Goal: Information Seeking & Learning: Learn about a topic

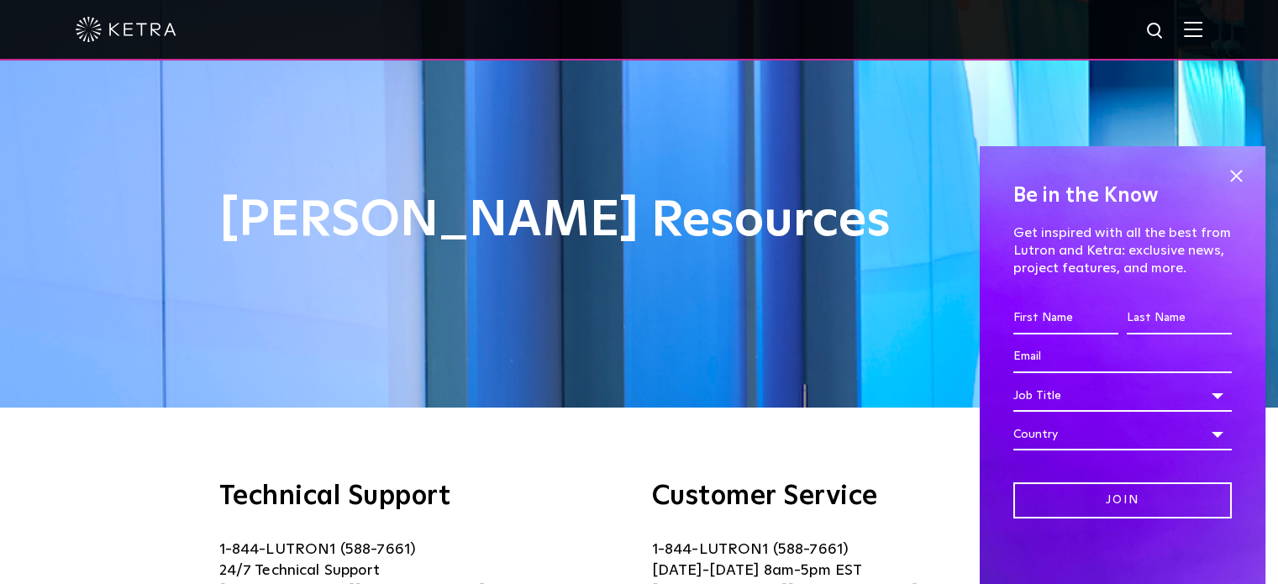
click at [1202, 41] on div at bounding box center [639, 29] width 1127 height 59
click at [1223, 167] on span at bounding box center [1235, 175] width 25 height 25
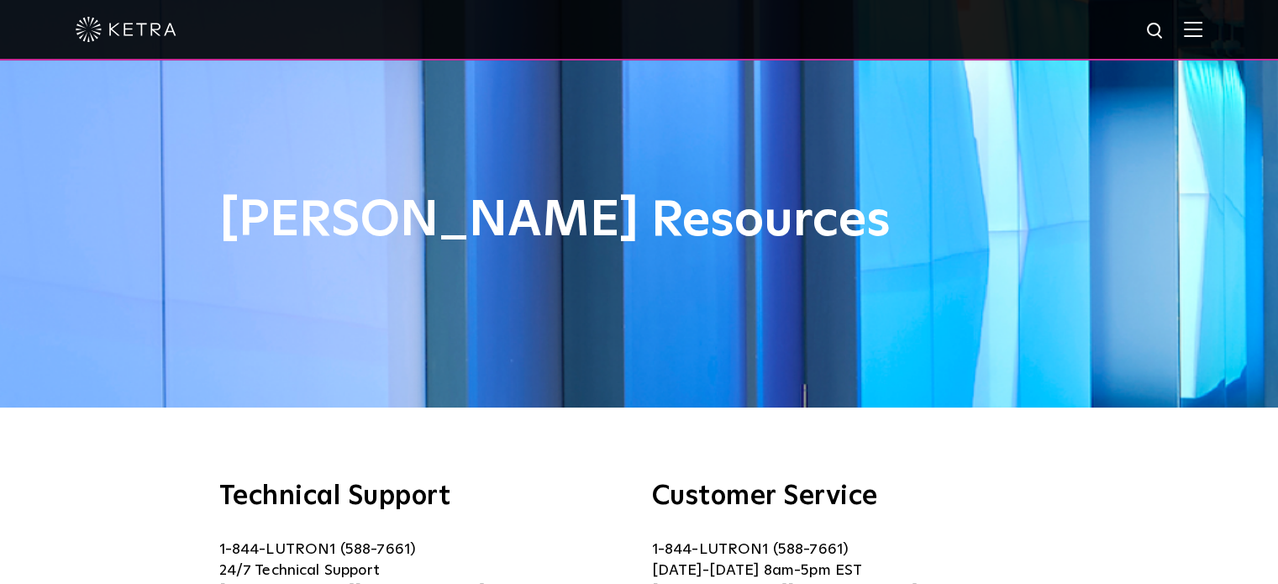
click at [1202, 29] on img at bounding box center [1193, 29] width 18 height 16
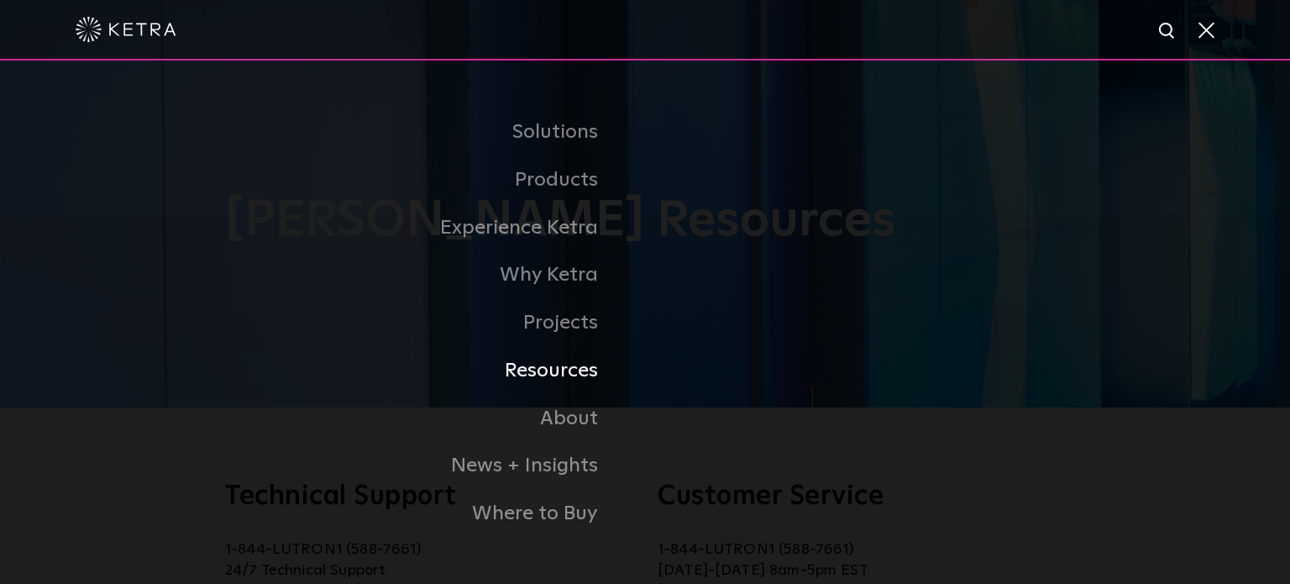
click at [565, 379] on link "Resources" at bounding box center [363, 371] width 563 height 48
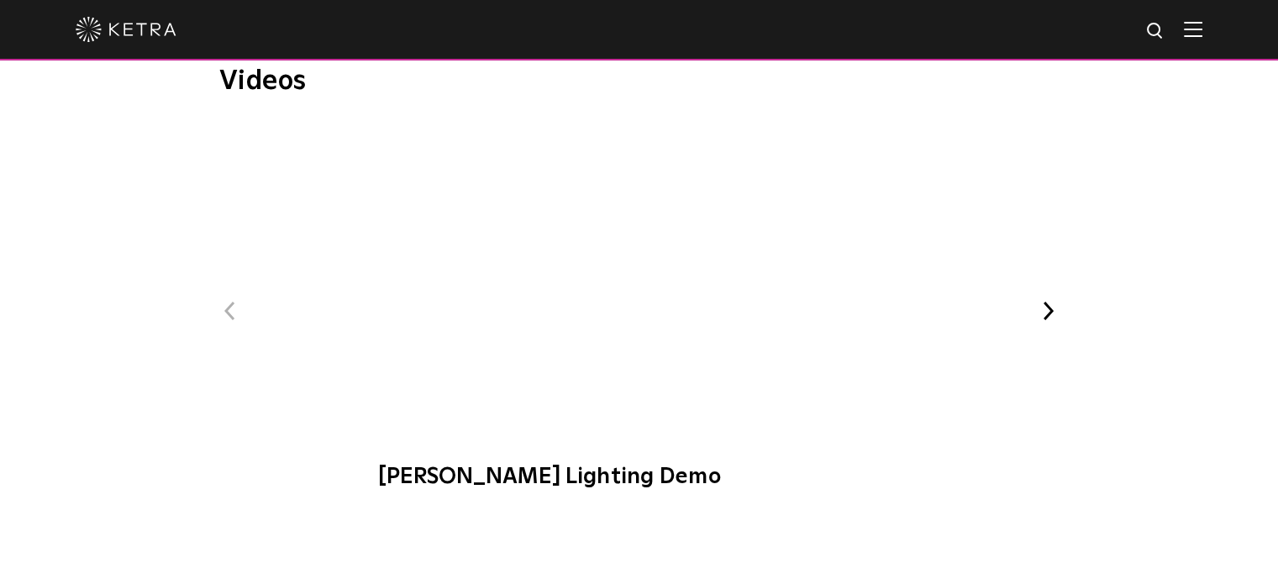
scroll to position [2089, 0]
click at [1049, 308] on button "Next" at bounding box center [1049, 312] width 22 height 22
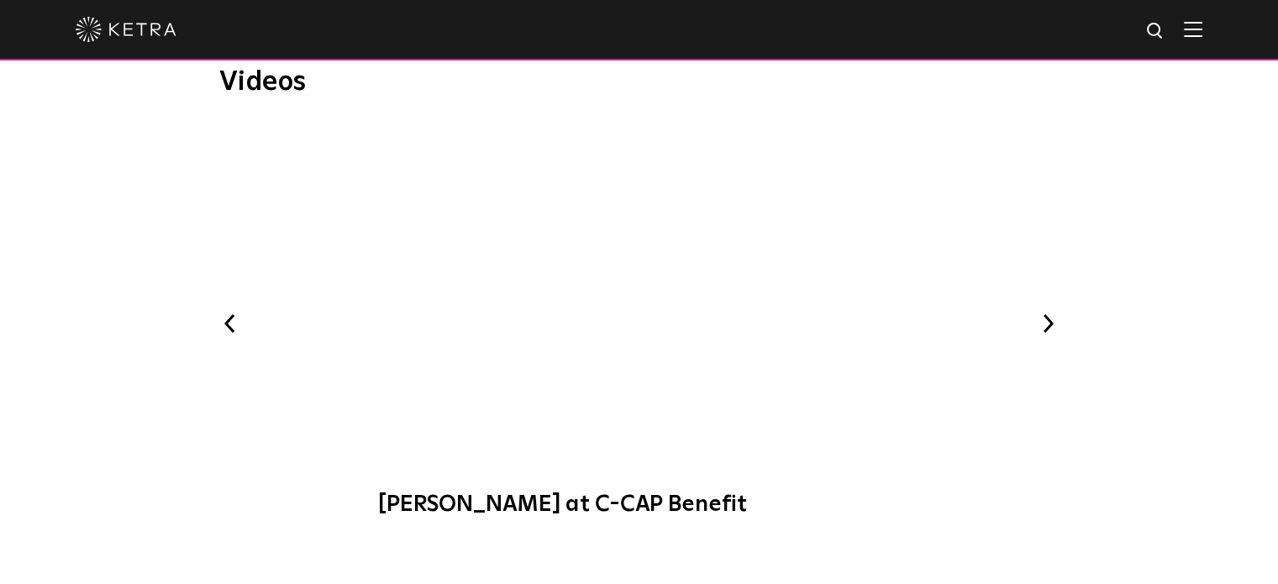
click at [660, 288] on span "Ketra at C-CAP Benefit" at bounding box center [638, 329] width 565 height 411
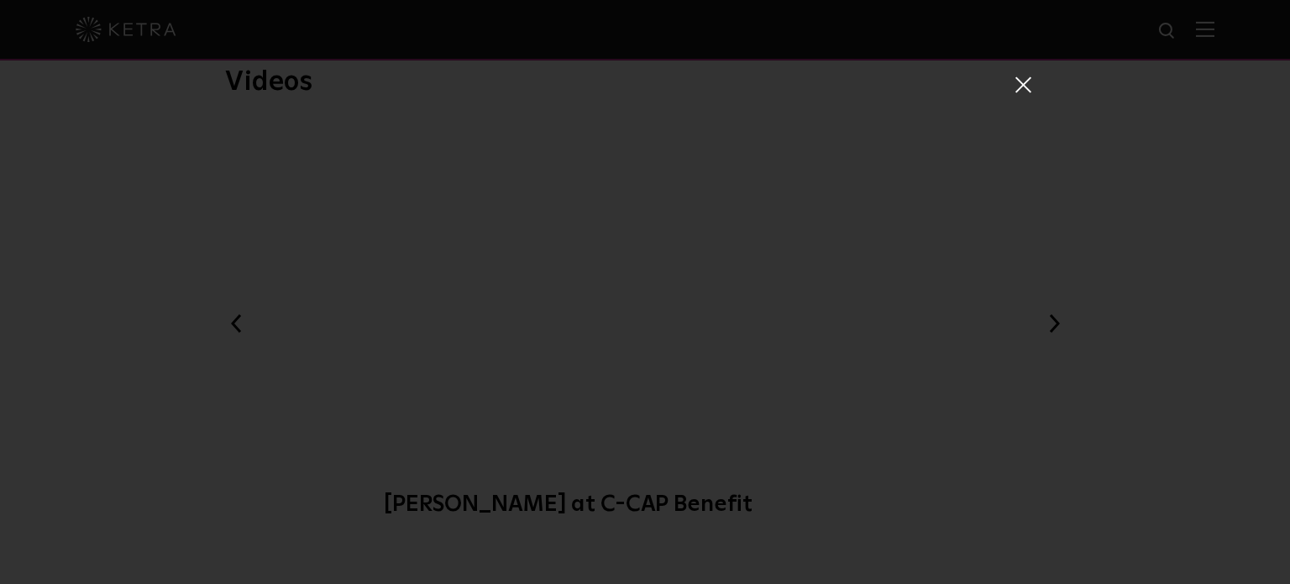
click at [1052, 332] on div "Ketra at C-CAP Benefit" at bounding box center [645, 292] width 1290 height 584
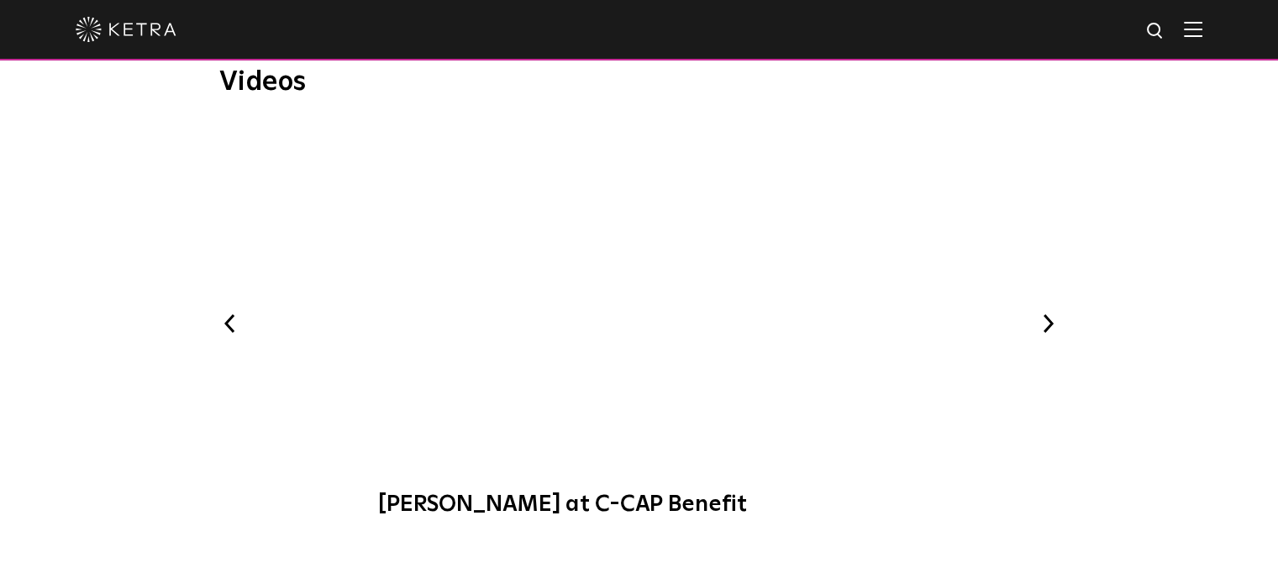
click at [1052, 332] on button "Next" at bounding box center [1049, 324] width 22 height 22
drag, startPoint x: 1220, startPoint y: 28, endPoint x: 1210, endPoint y: 33, distance: 11.3
click at [1210, 33] on div at bounding box center [639, 30] width 1278 height 60
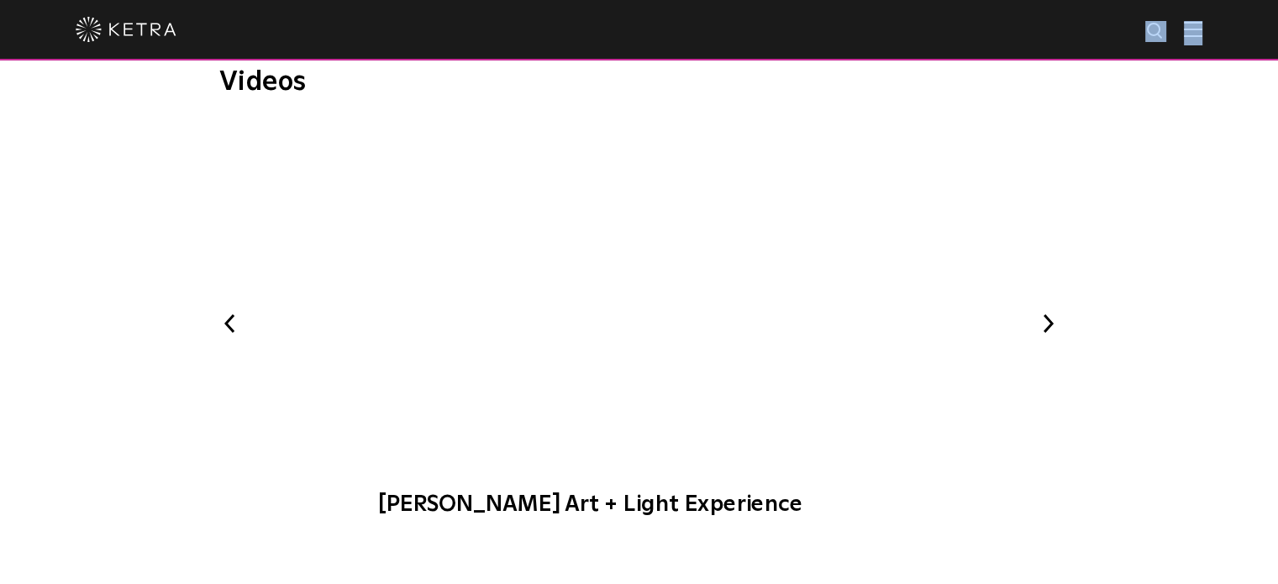
click at [1202, 33] on img at bounding box center [1193, 29] width 18 height 16
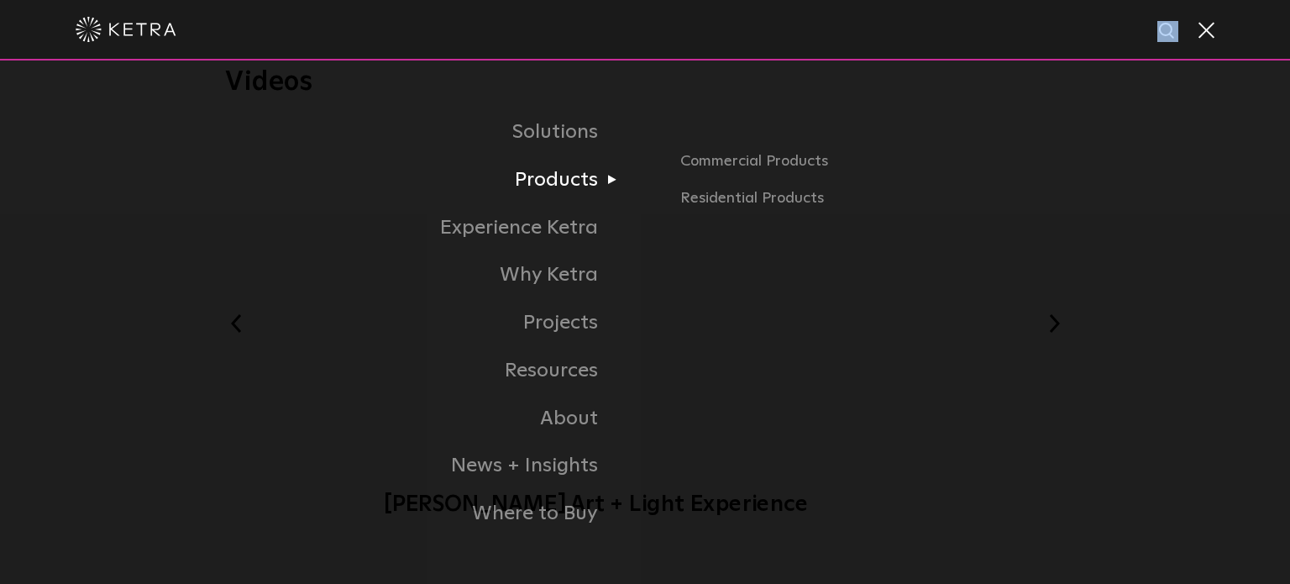
click at [570, 192] on link "Products" at bounding box center [363, 180] width 563 height 48
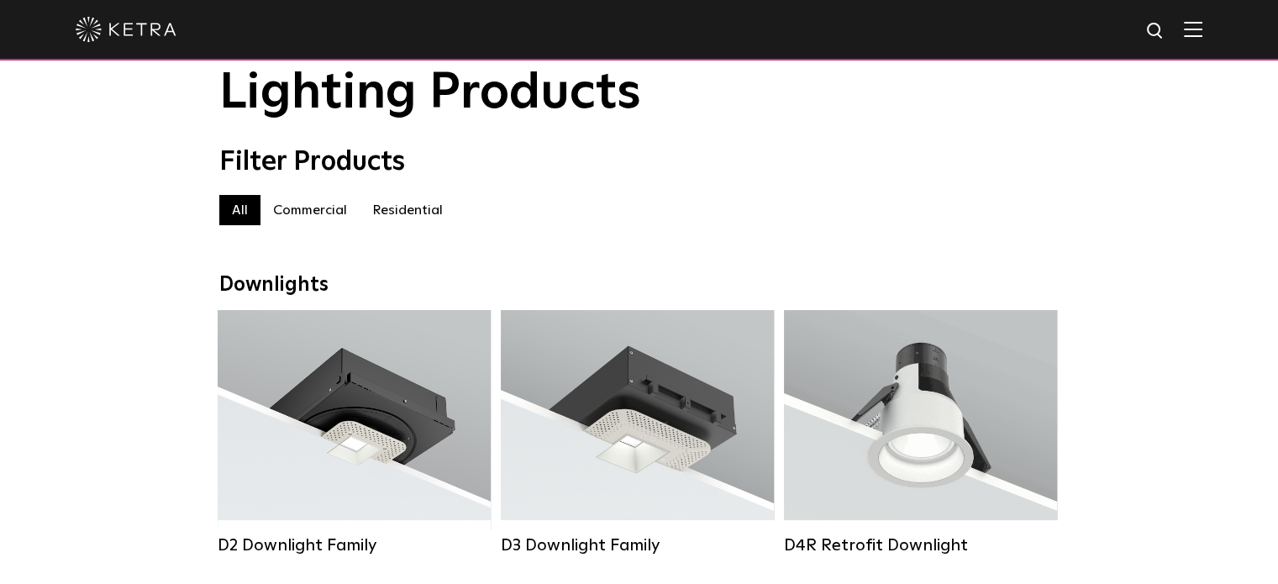
scroll to position [60, 0]
click at [418, 214] on label "Residential" at bounding box center [408, 210] width 96 height 30
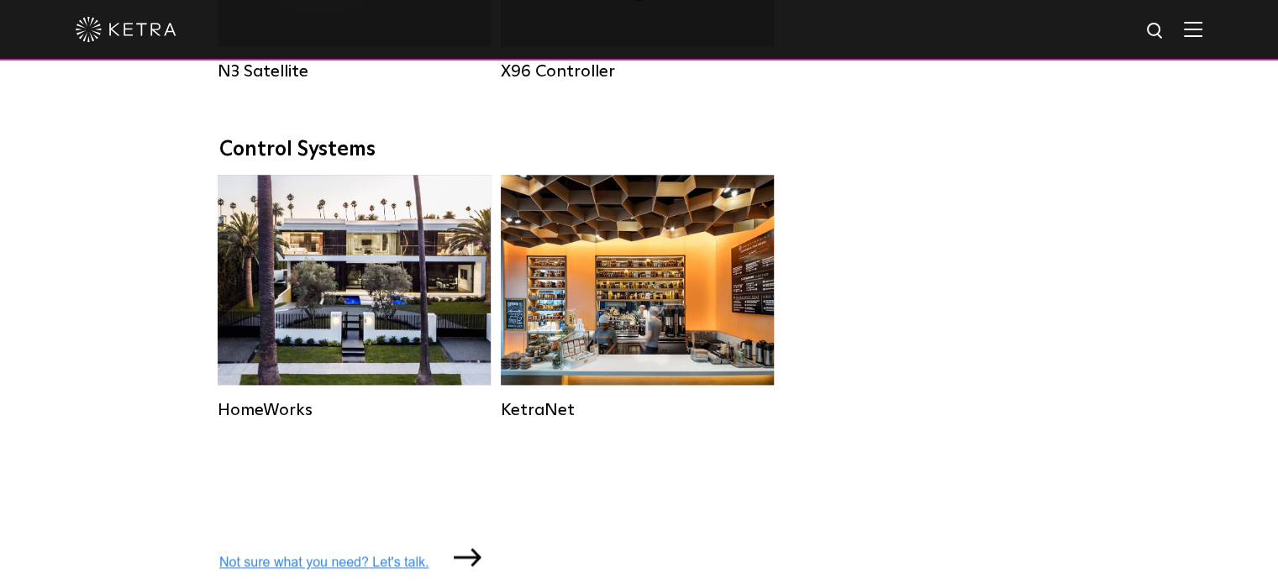
scroll to position [2159, 0]
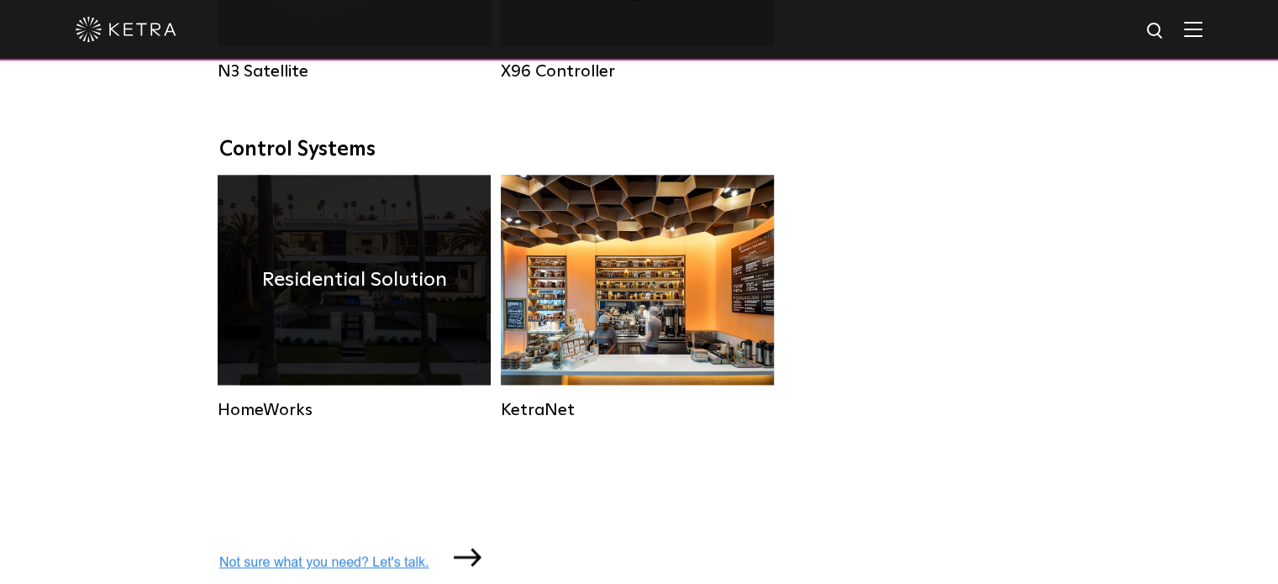
click at [324, 285] on div "Residential Solution" at bounding box center [354, 280] width 273 height 210
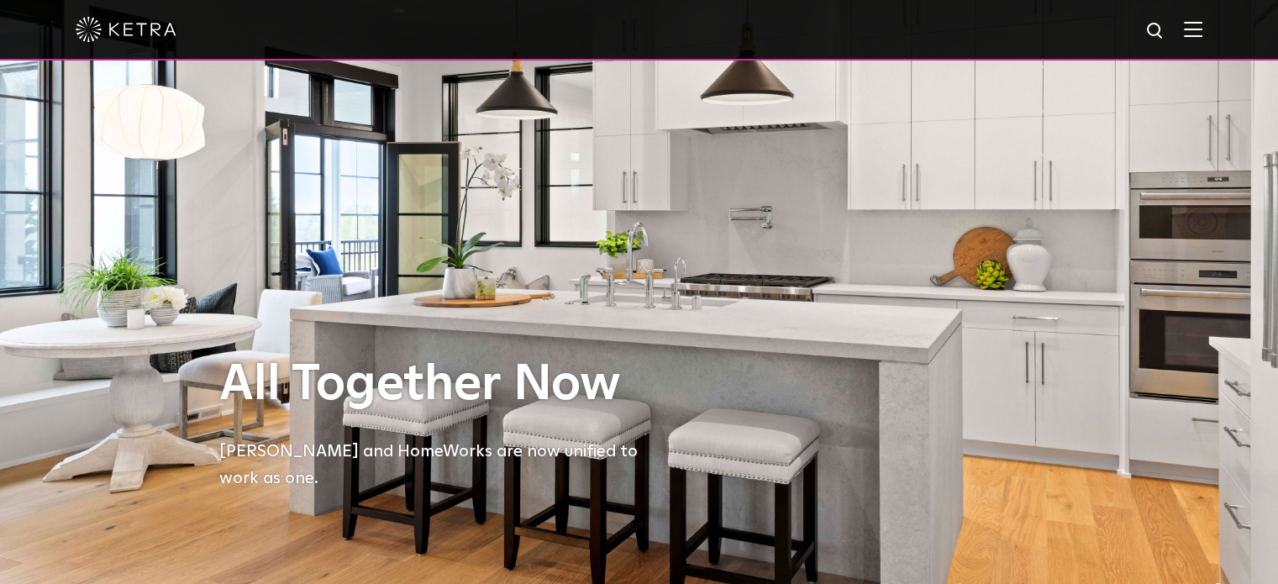
click at [344, 281] on div "All Together Now Ketra and HomeWorks are now unified to work as one." at bounding box center [639, 292] width 840 height 584
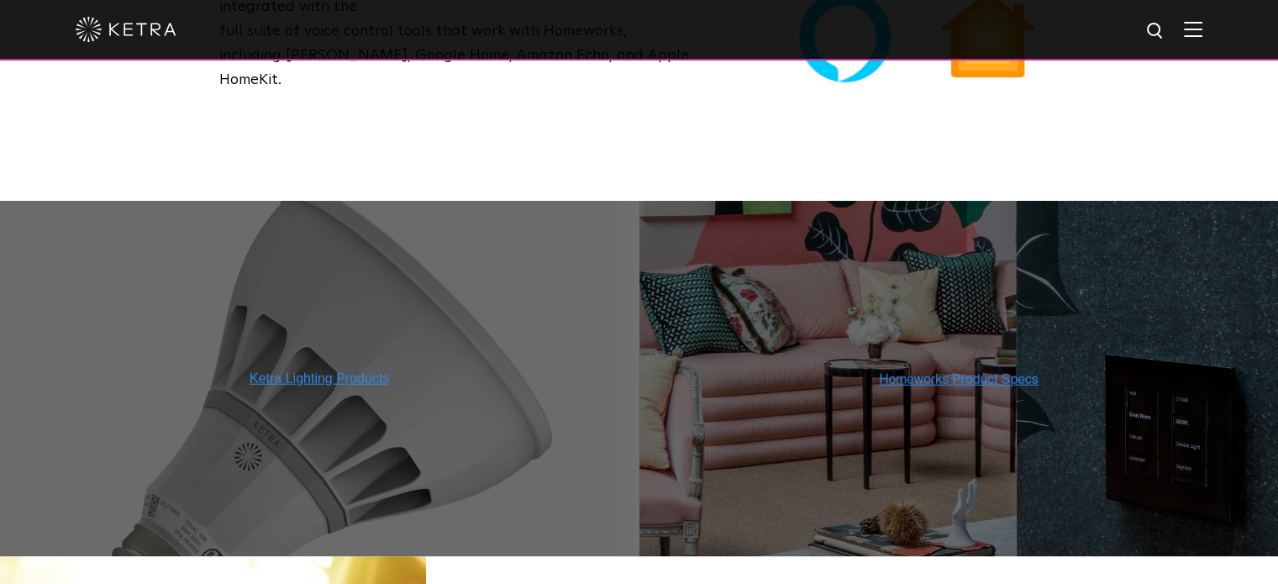
scroll to position [1273, 0]
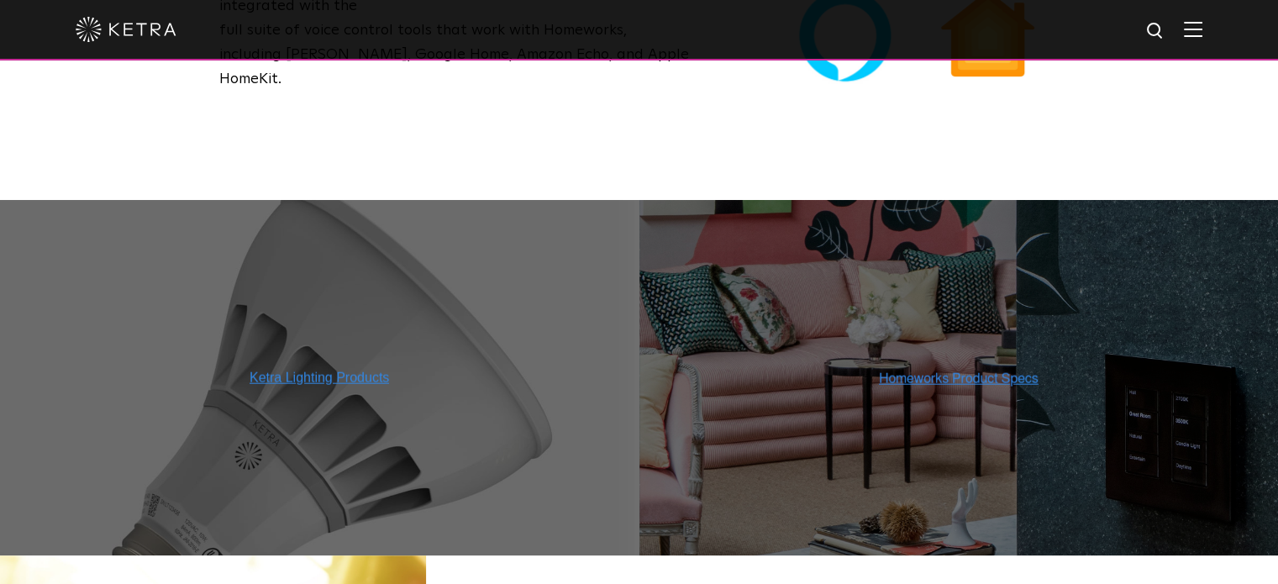
click at [961, 370] on img at bounding box center [959, 378] width 160 height 16
click at [1166, 29] on img at bounding box center [1155, 31] width 21 height 21
type input "lumaris"
click at [1102, 18] on button "Search" at bounding box center [1114, 30] width 25 height 25
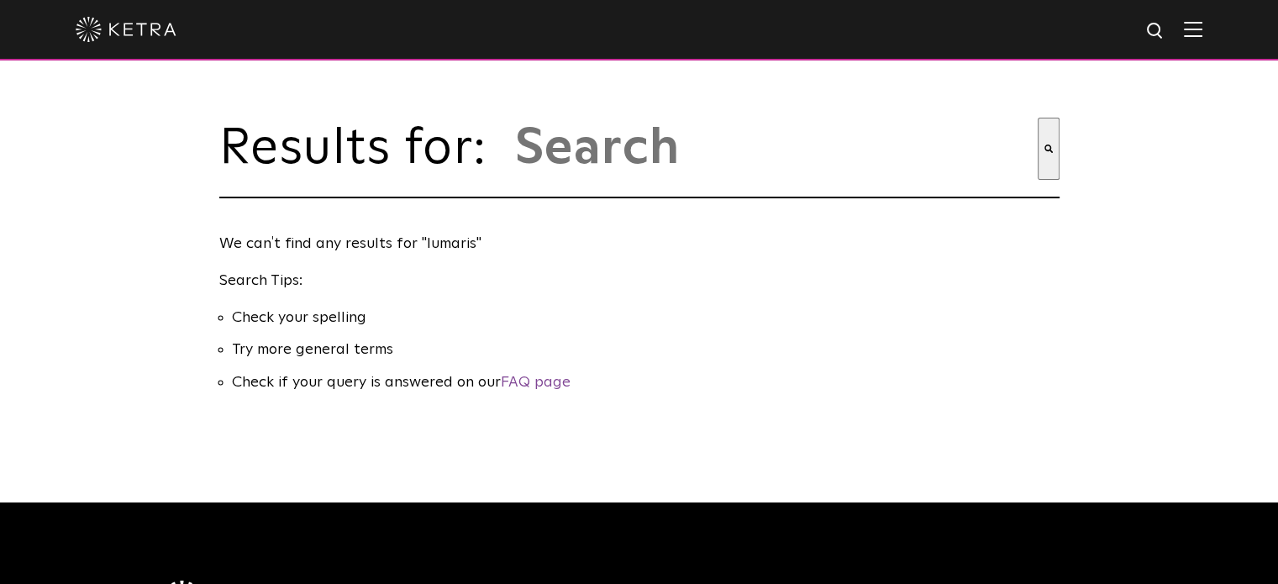
type input "lumaris"
